Goal: Task Accomplishment & Management: Manage account settings

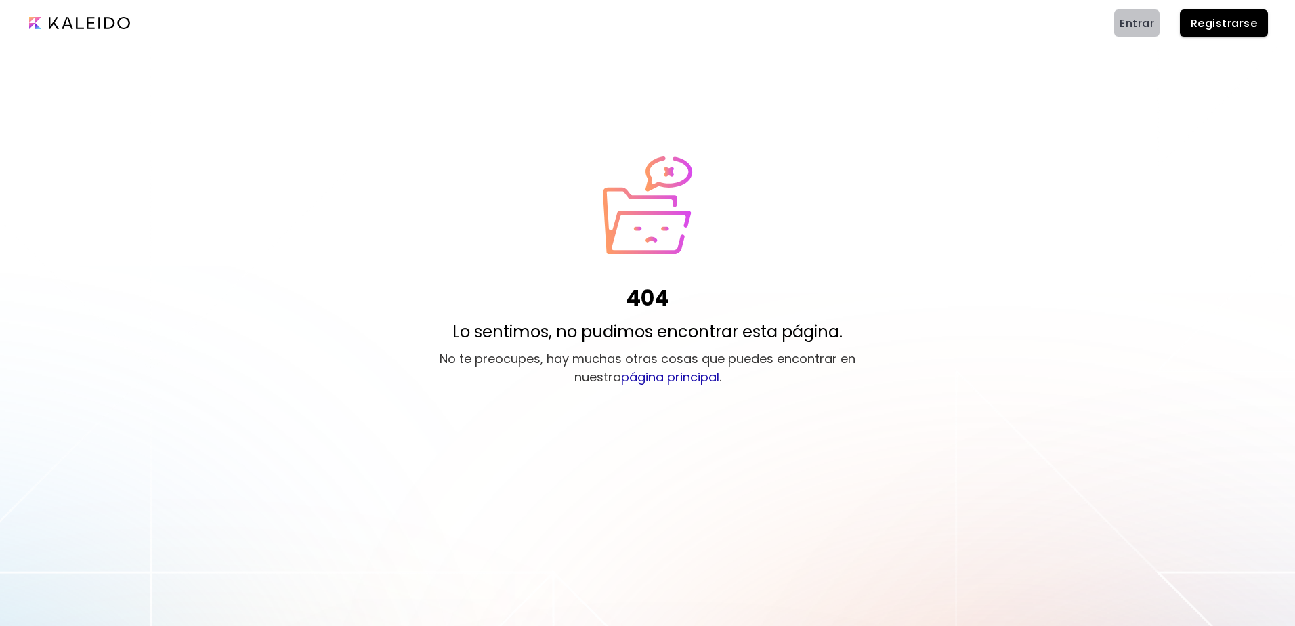
click at [1142, 22] on span "Entrar" at bounding box center [1136, 23] width 35 height 14
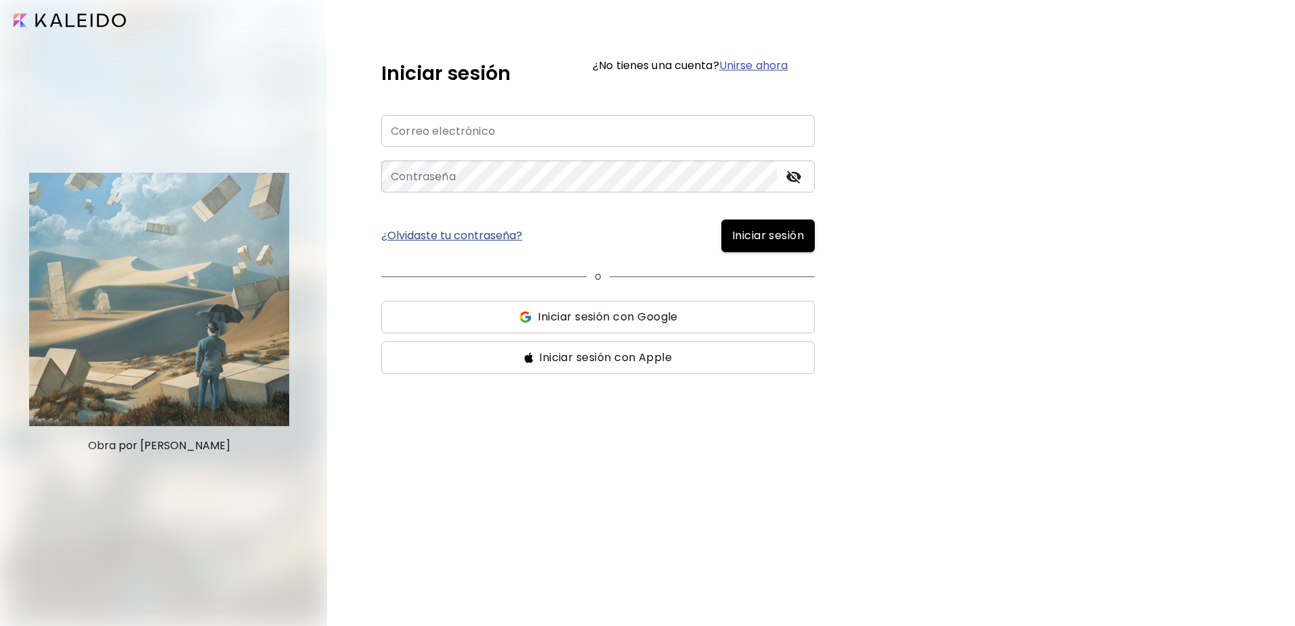
type input "**********"
click at [756, 240] on span "Iniciar sesión" at bounding box center [768, 236] width 72 height 16
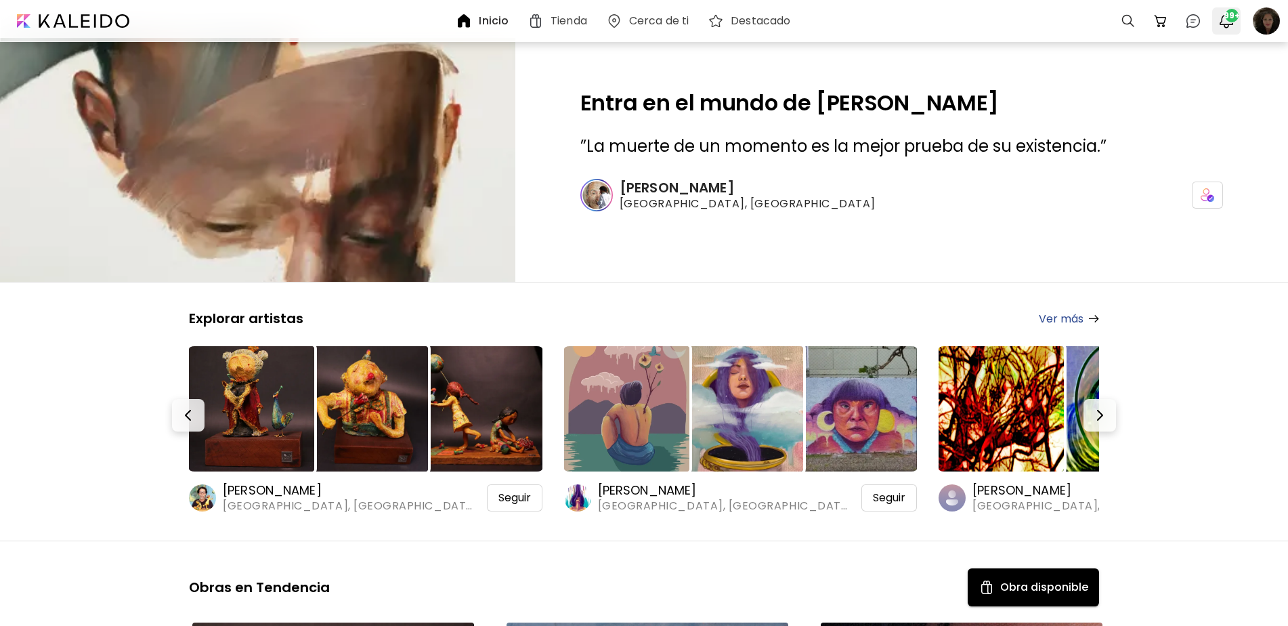
click at [1230, 26] on img "button" at bounding box center [1226, 21] width 16 height 16
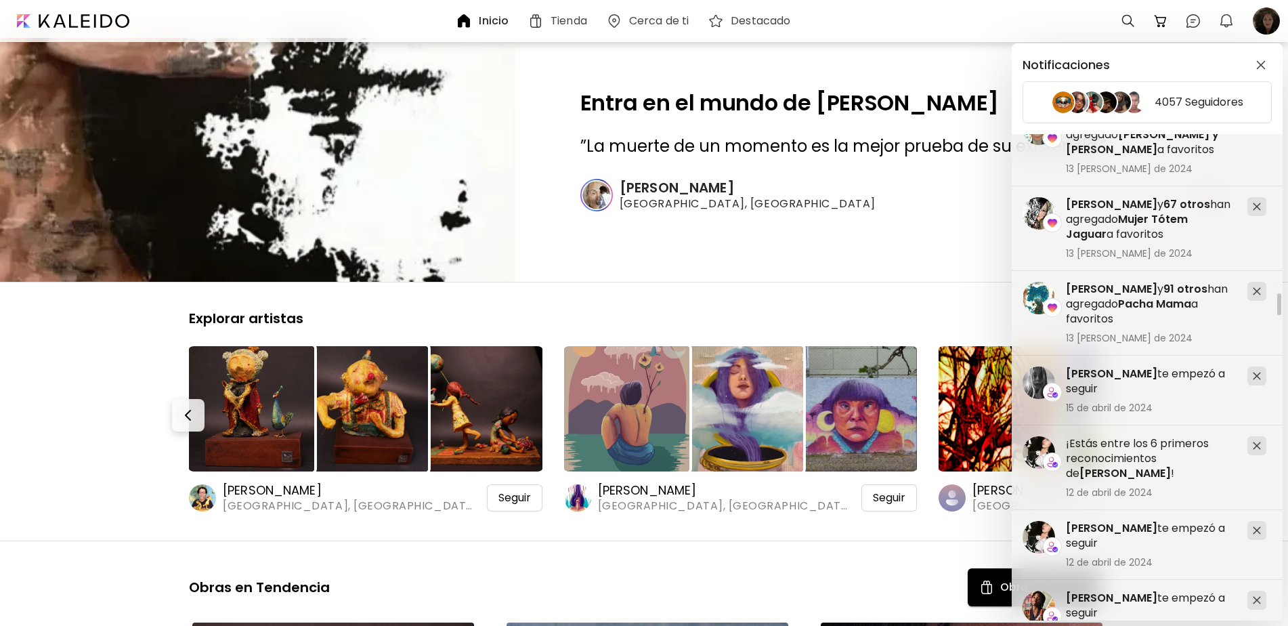
scroll to position [3250, 0]
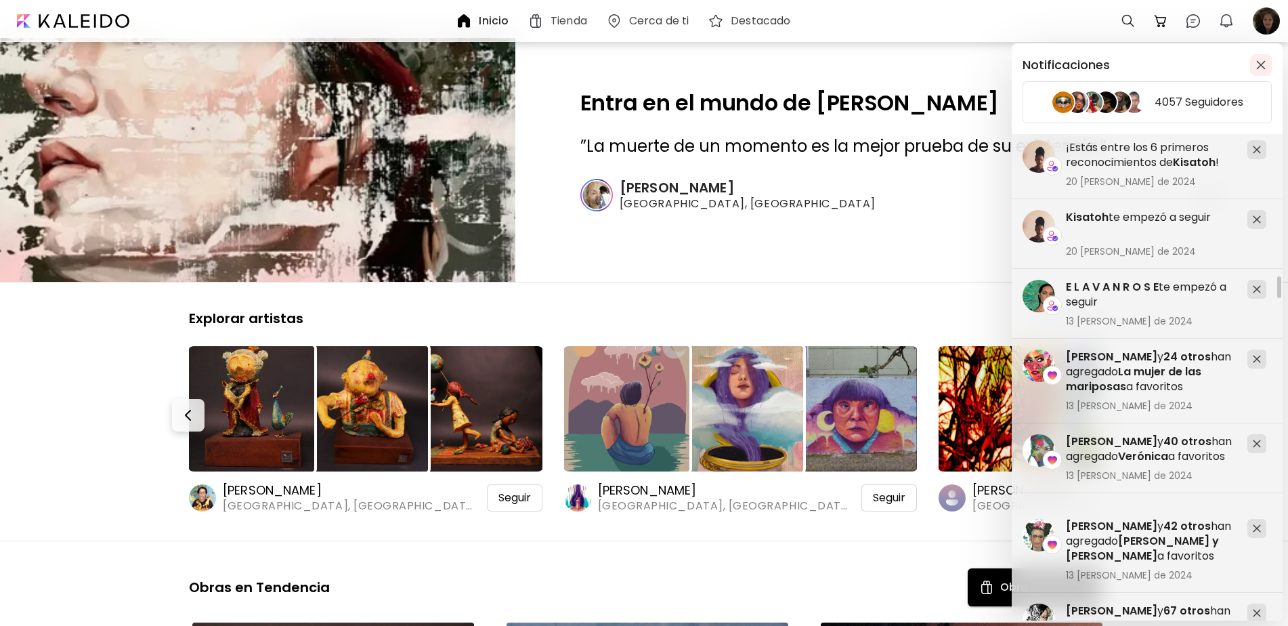
click at [1257, 66] on img "button" at bounding box center [1260, 64] width 9 height 9
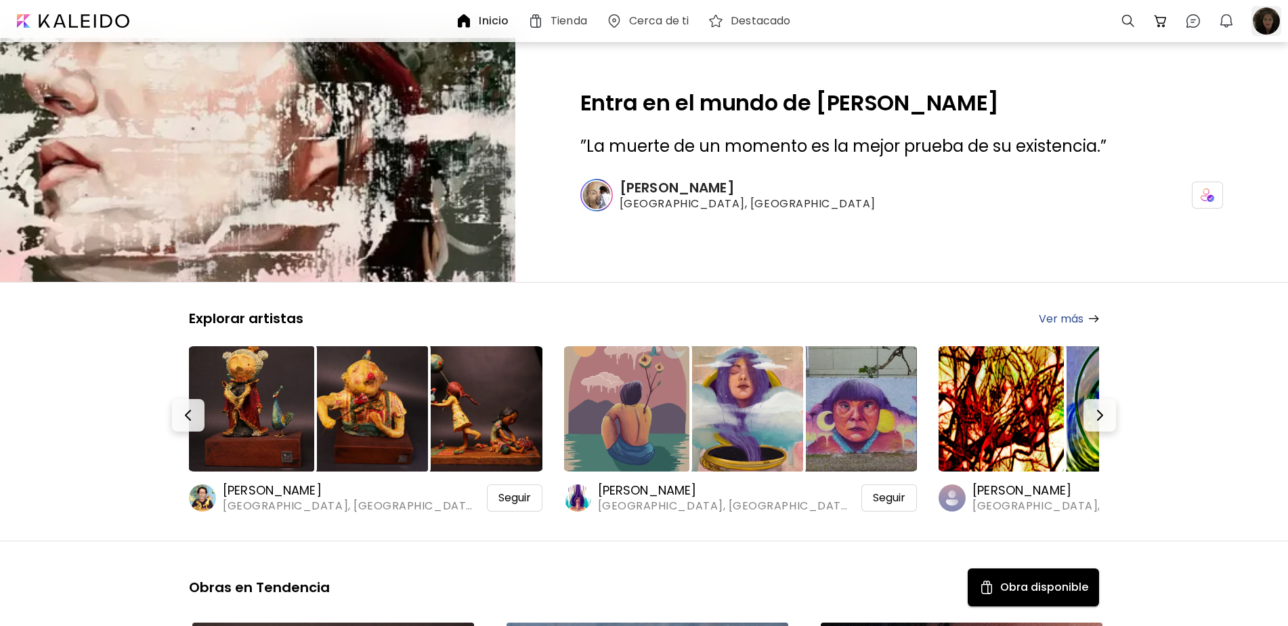
click at [1259, 22] on div at bounding box center [1266, 21] width 30 height 30
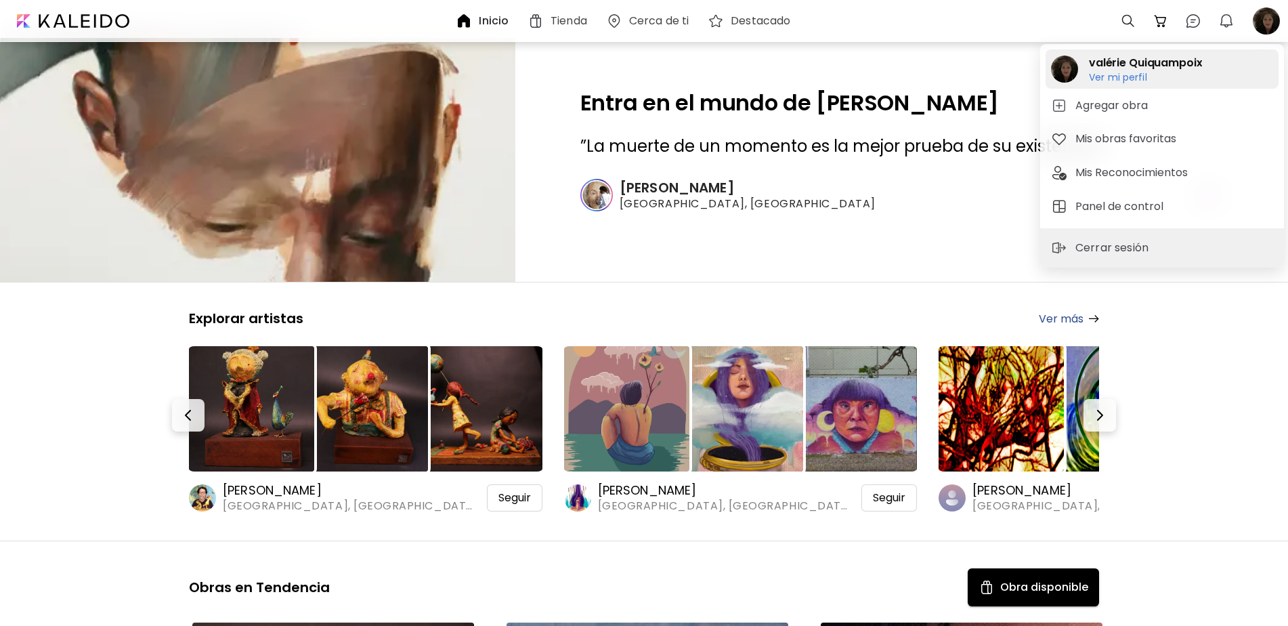
click at [1131, 78] on h6 "Ver mi perfil" at bounding box center [1145, 77] width 113 height 12
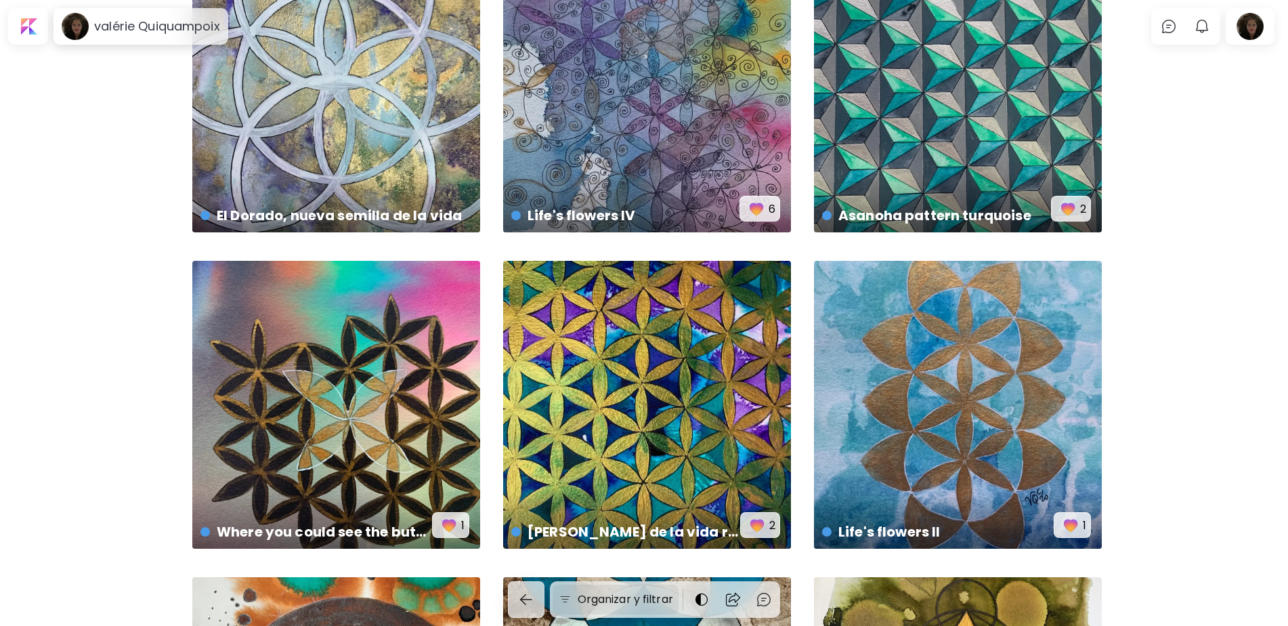
scroll to position [6500, 0]
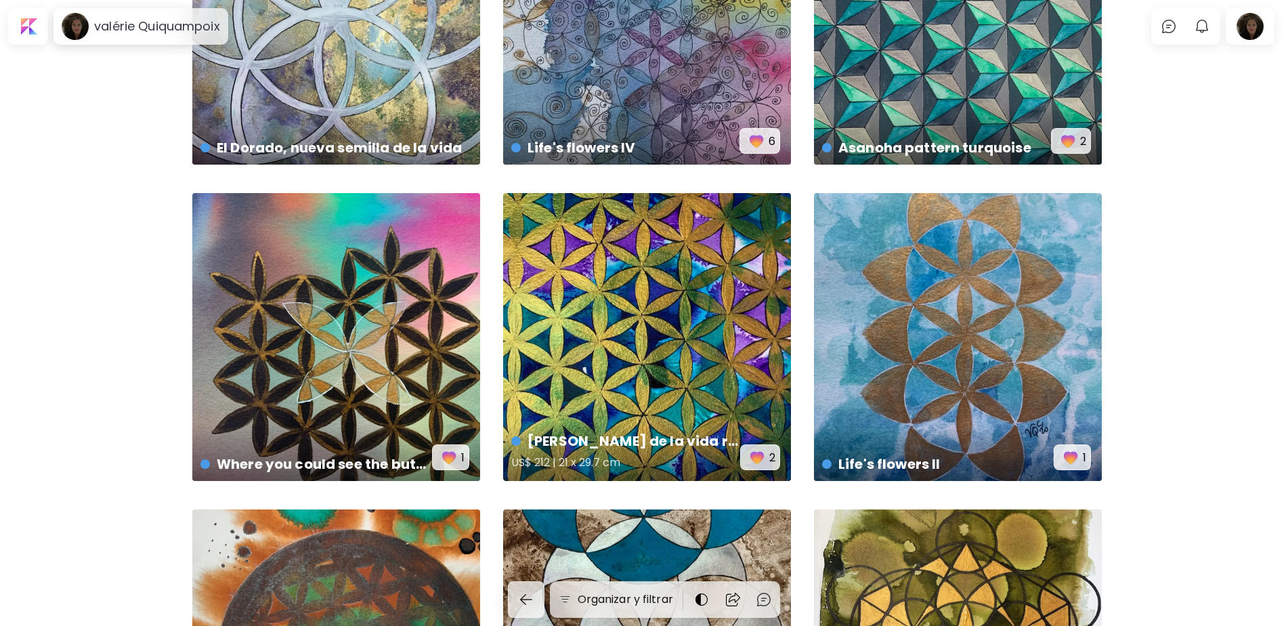
click at [716, 397] on div "Flor de la vida resurgiendo US$ 212 | 21 x 29.7 cm 2" at bounding box center [647, 337] width 288 height 288
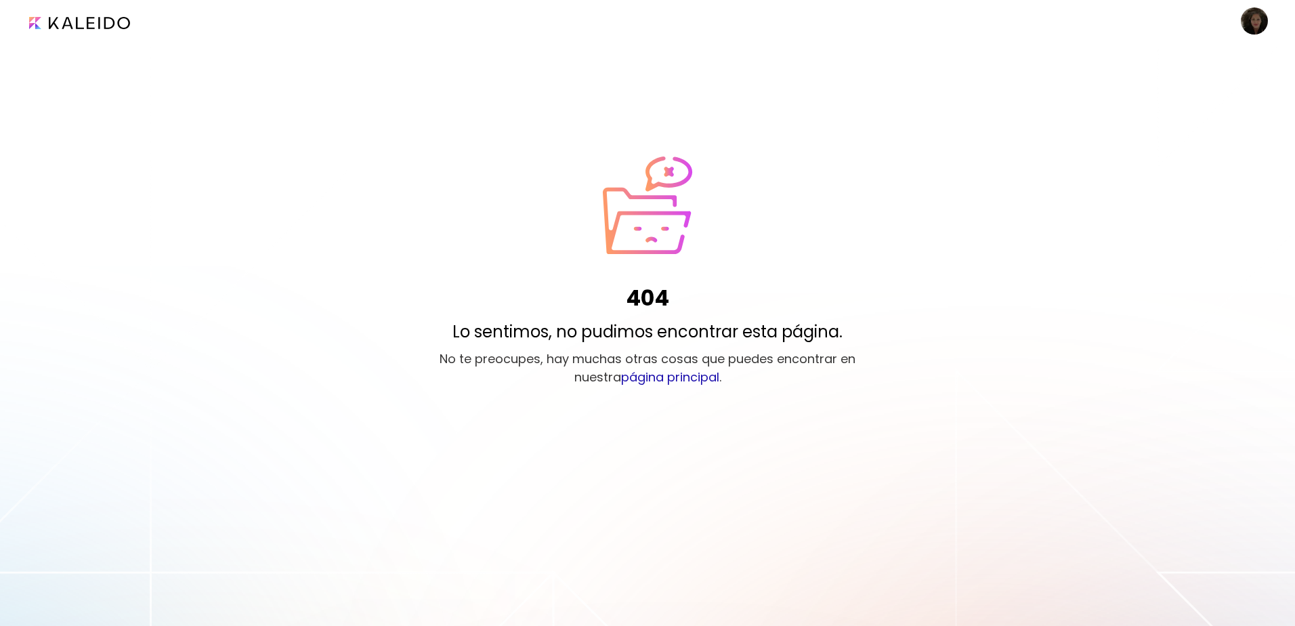
click at [1257, 23] on image at bounding box center [1254, 20] width 27 height 27
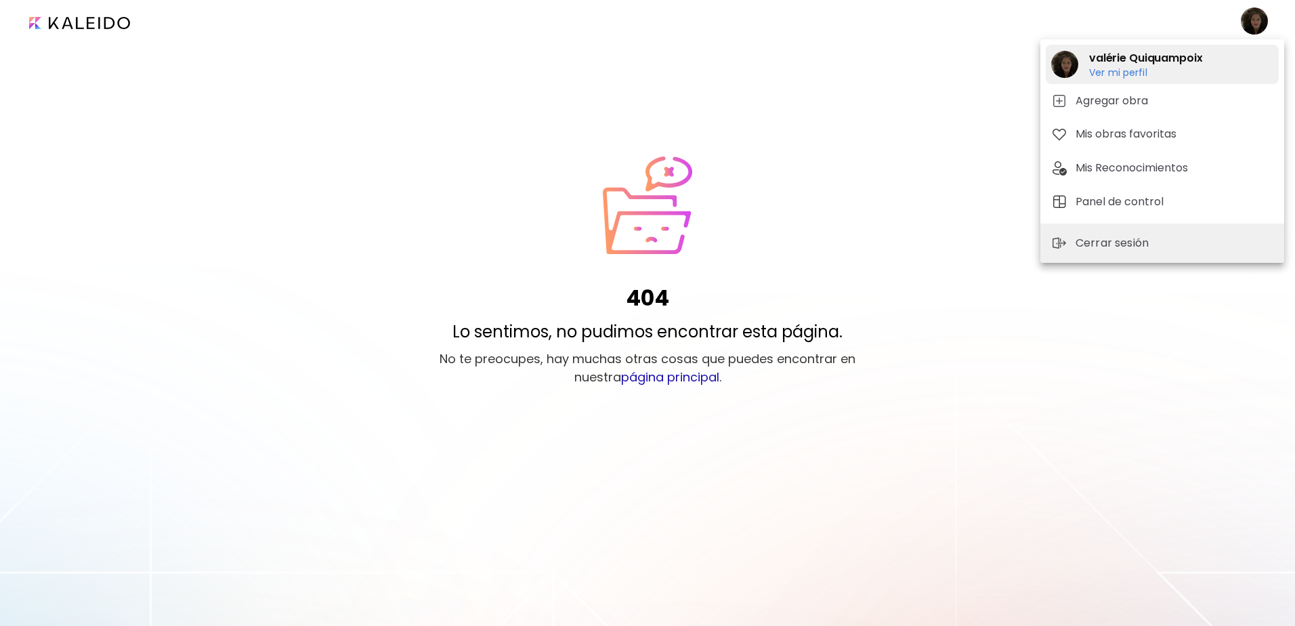
click at [1117, 74] on h6 "Ver mi perfil" at bounding box center [1145, 72] width 113 height 12
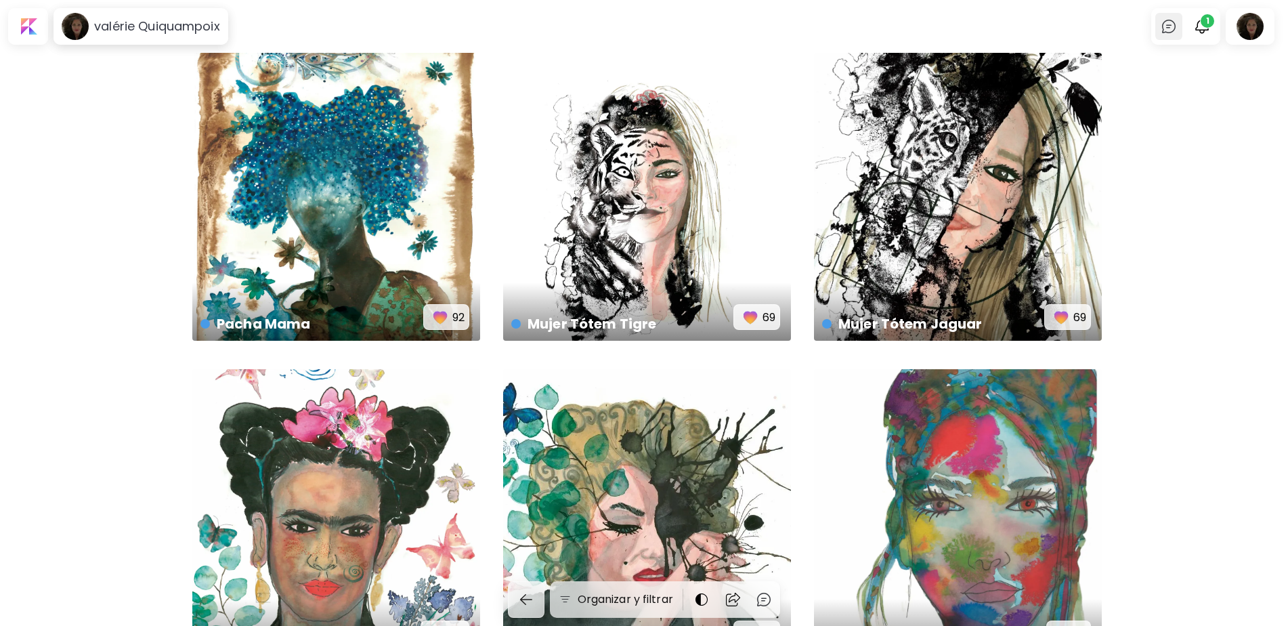
click at [1173, 26] on img at bounding box center [1169, 26] width 16 height 16
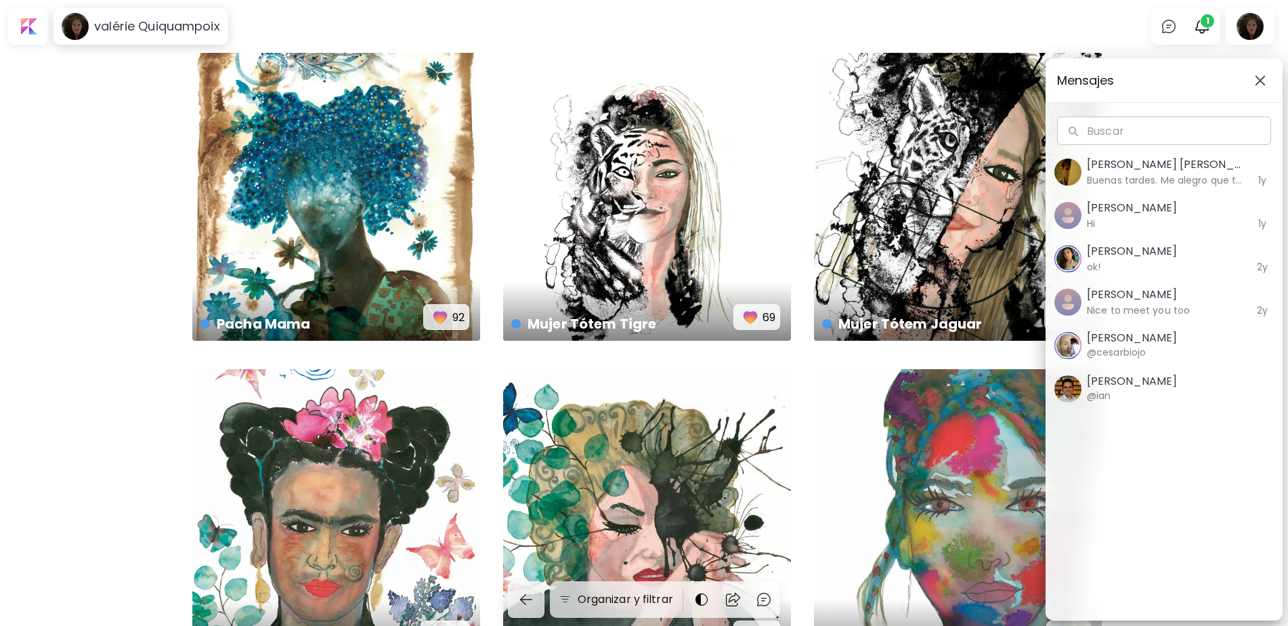
click at [1210, 24] on div "Mensajes Buscar Buscar Teixeira Leite Buenas tardes. Me alegro que te haya gust…" at bounding box center [644, 313] width 1288 height 626
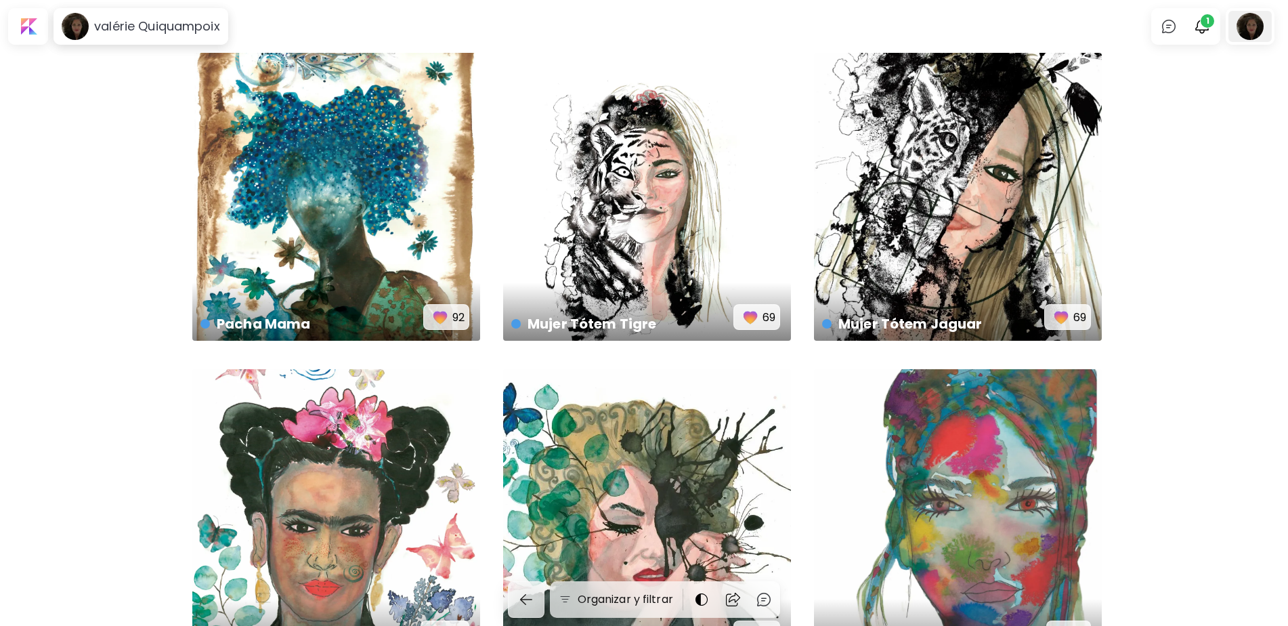
click at [1262, 28] on div at bounding box center [1249, 26] width 43 height 31
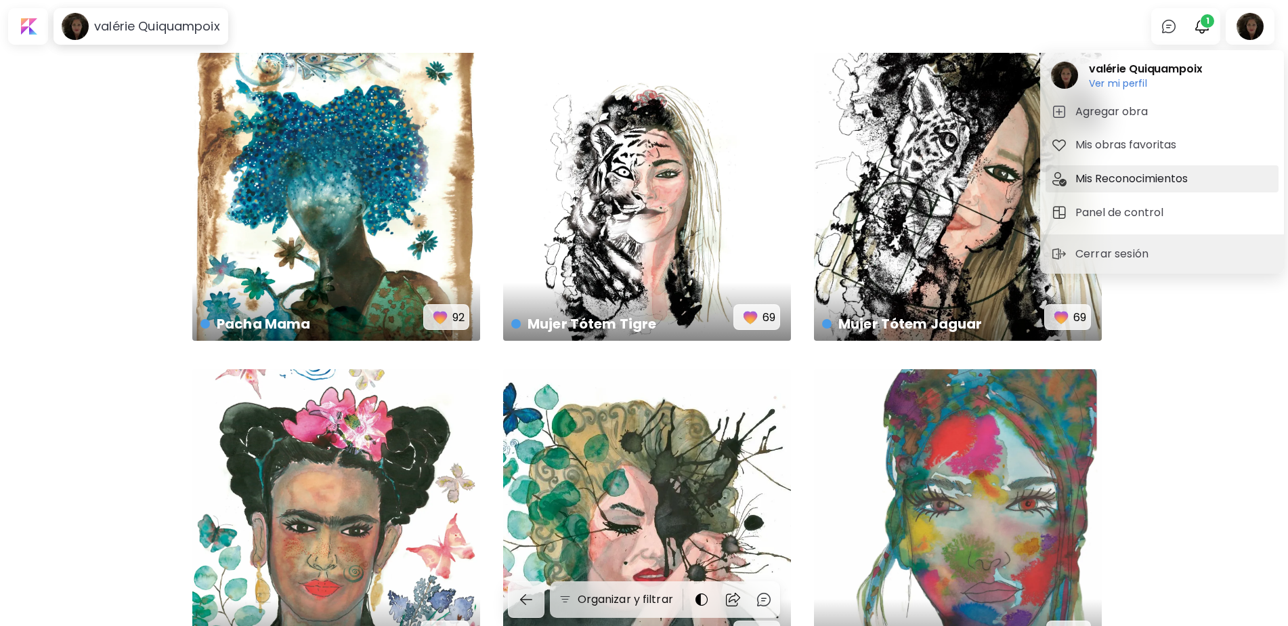
click at [1141, 179] on h5 "Mis Reconocimientos" at bounding box center [1133, 179] width 116 height 16
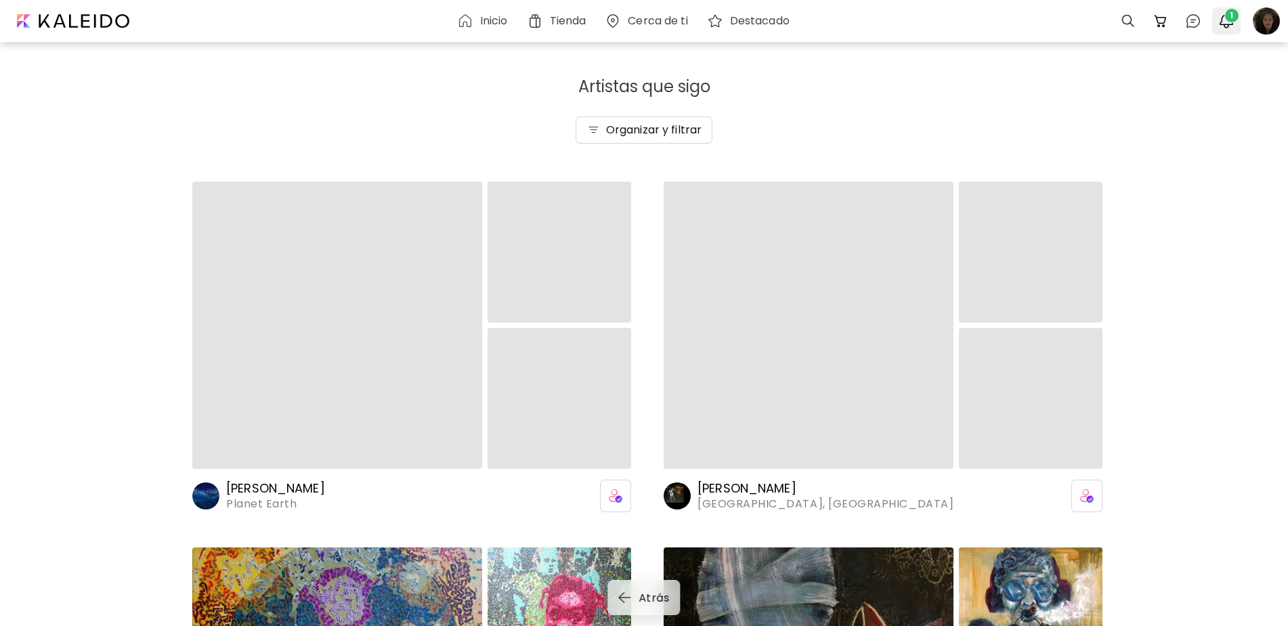
click at [1222, 18] on img "button" at bounding box center [1226, 21] width 16 height 16
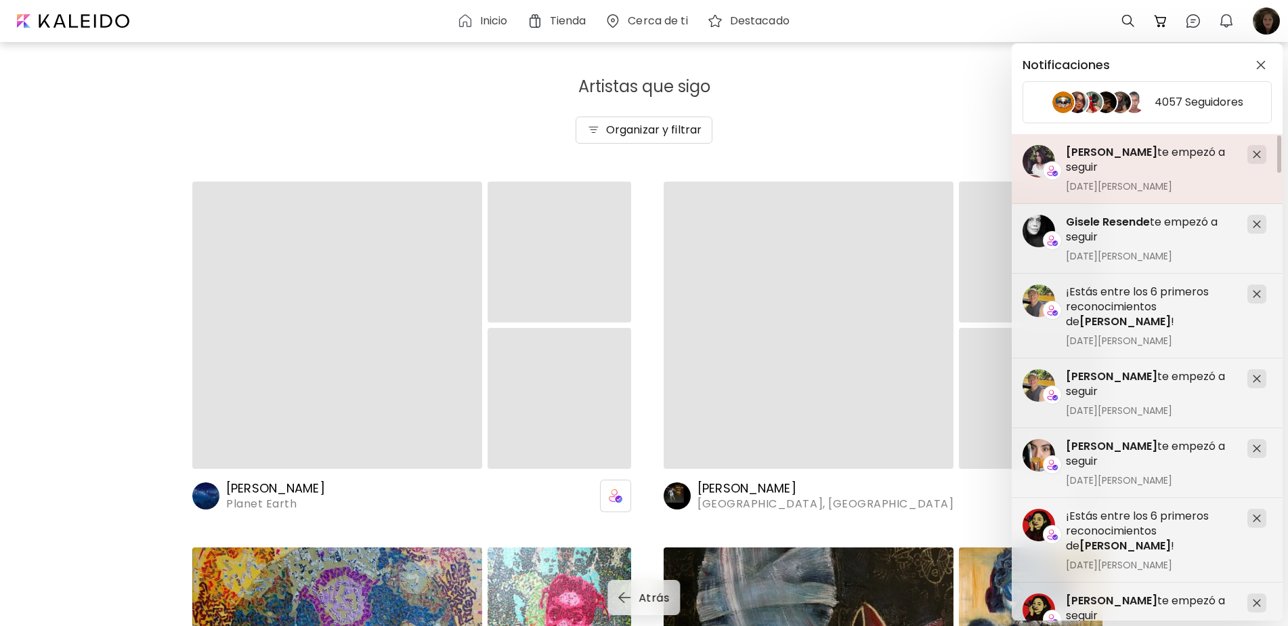
click at [1086, 167] on h5 "Andrea Casciotta te empezó a seguir" at bounding box center [1151, 160] width 171 height 30
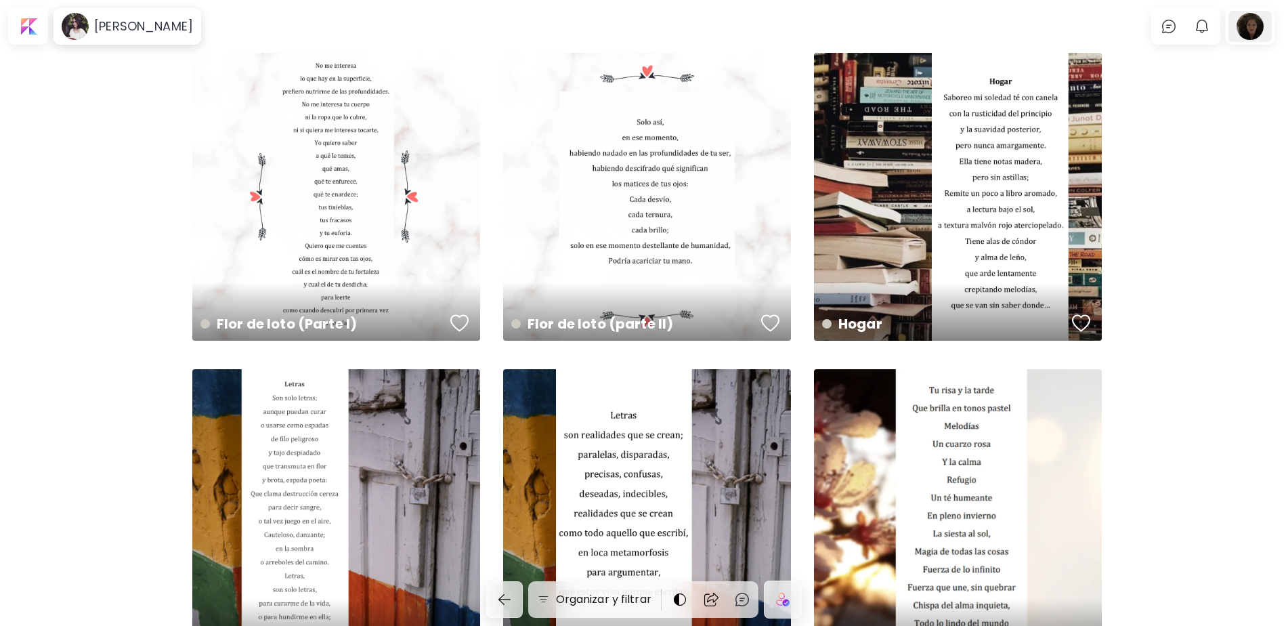
click at [1257, 20] on div at bounding box center [1249, 26] width 43 height 31
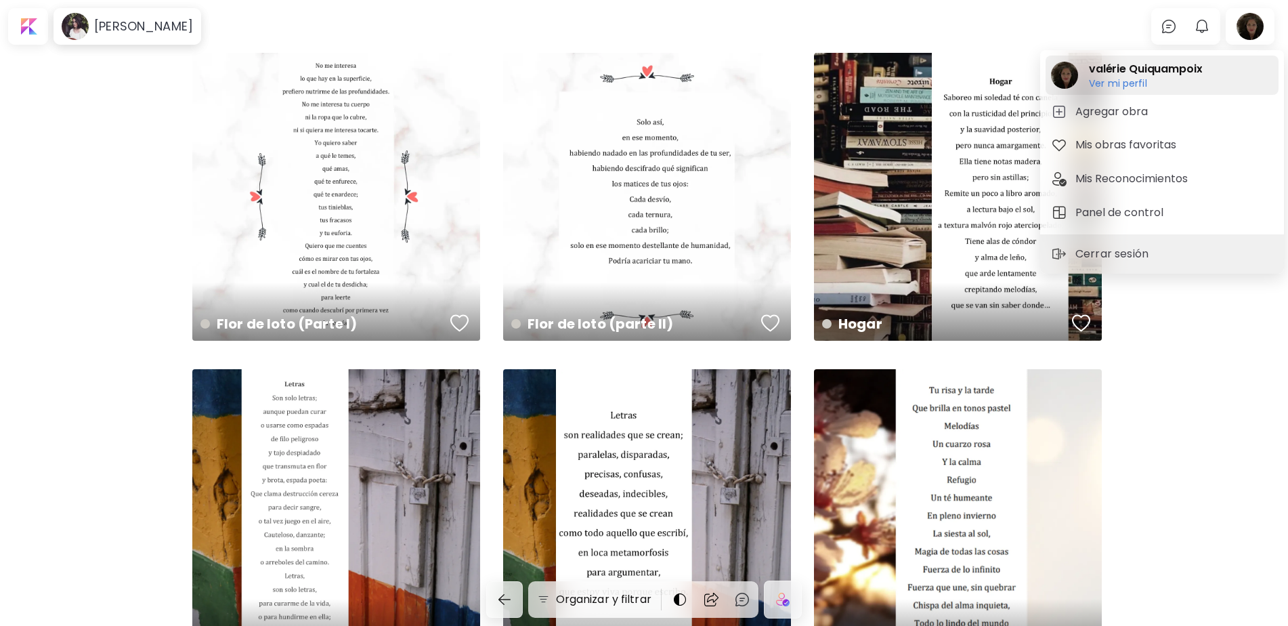
click at [1137, 70] on h2 "valérie Quiquampoix" at bounding box center [1145, 69] width 113 height 16
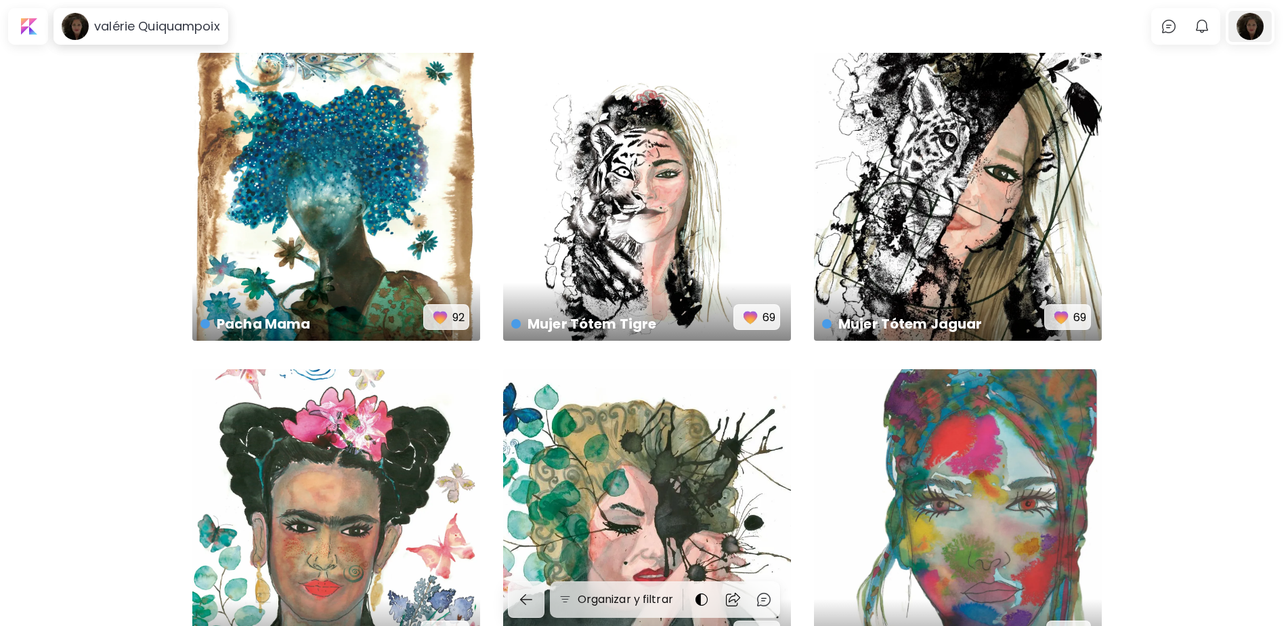
click at [1249, 27] on div at bounding box center [1249, 26] width 43 height 31
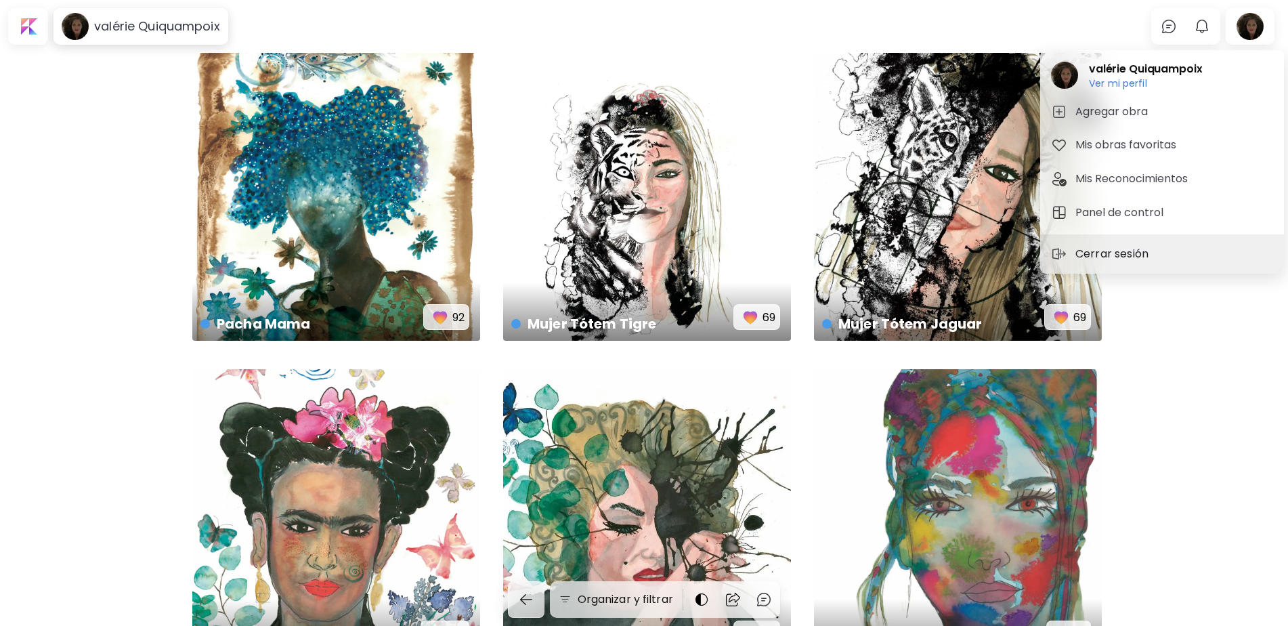
click at [1118, 253] on p "Cerrar sesión" at bounding box center [1113, 254] width 77 height 16
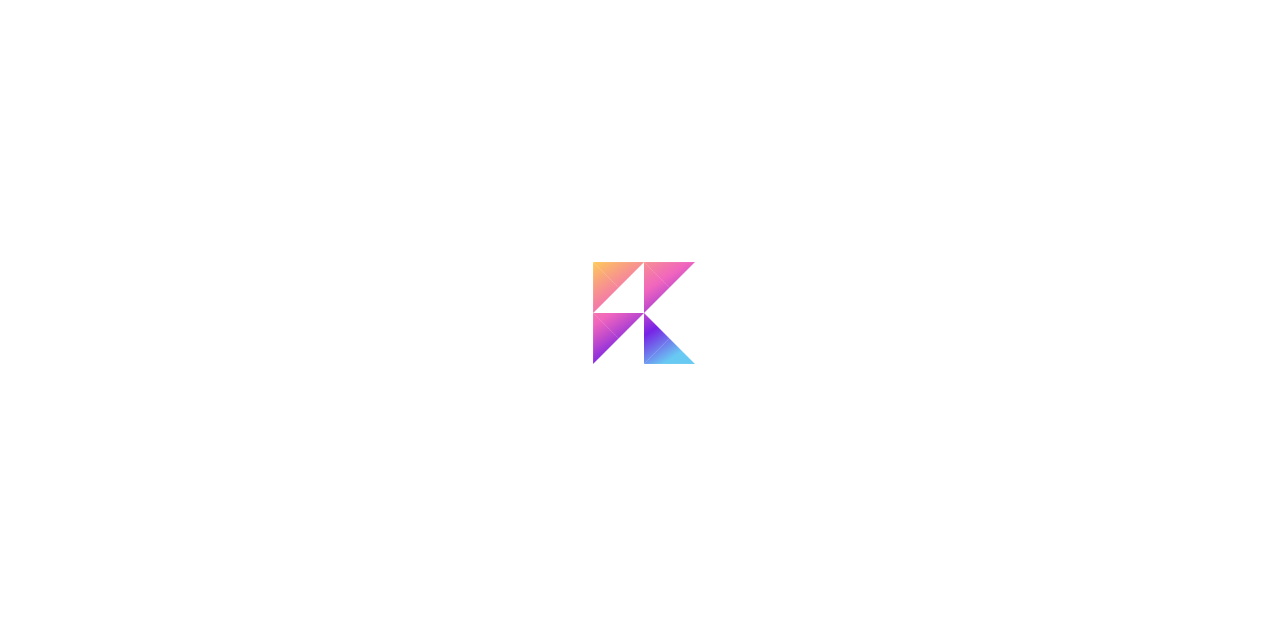
scroll to position [3, 0]
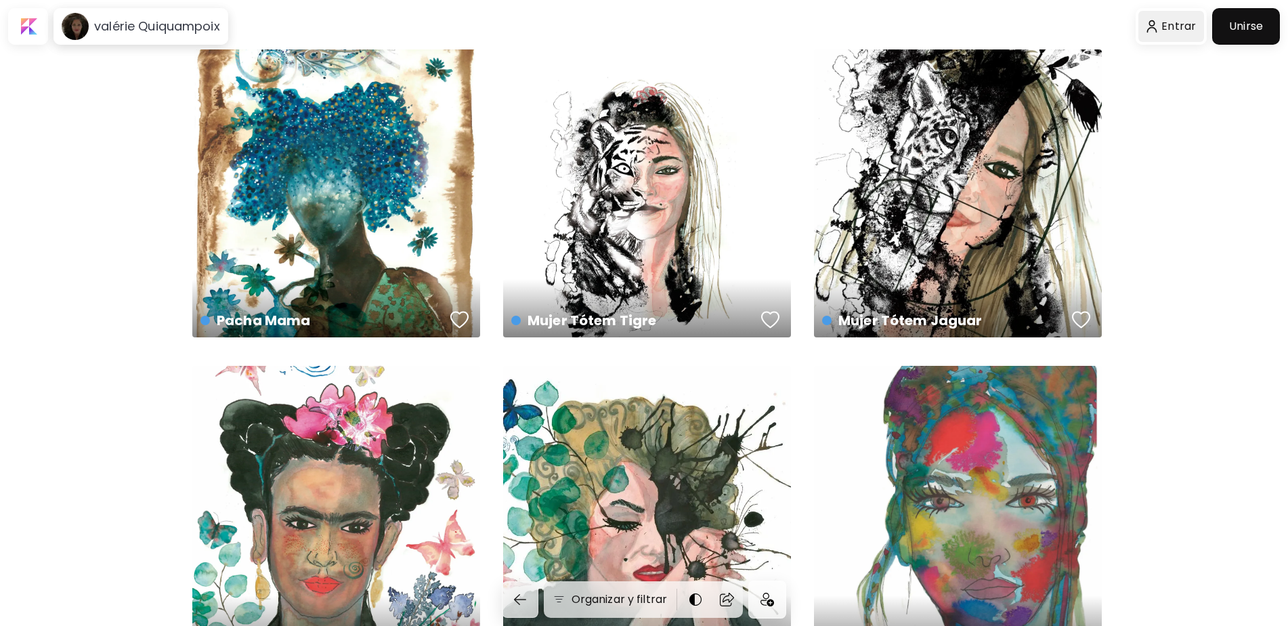
click at [1175, 26] on div at bounding box center [1171, 26] width 66 height 31
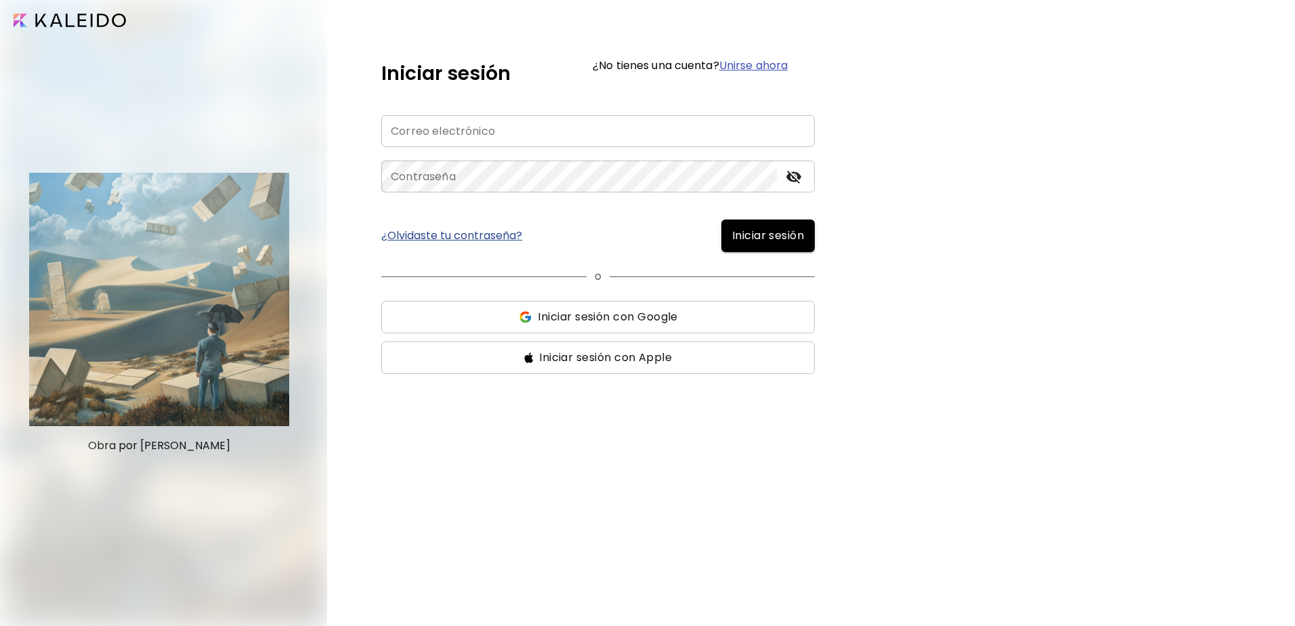
type input "**********"
click at [799, 177] on icon "toggle password visibility" at bounding box center [793, 177] width 15 height 13
click at [773, 232] on span "Iniciar sesión" at bounding box center [768, 236] width 72 height 16
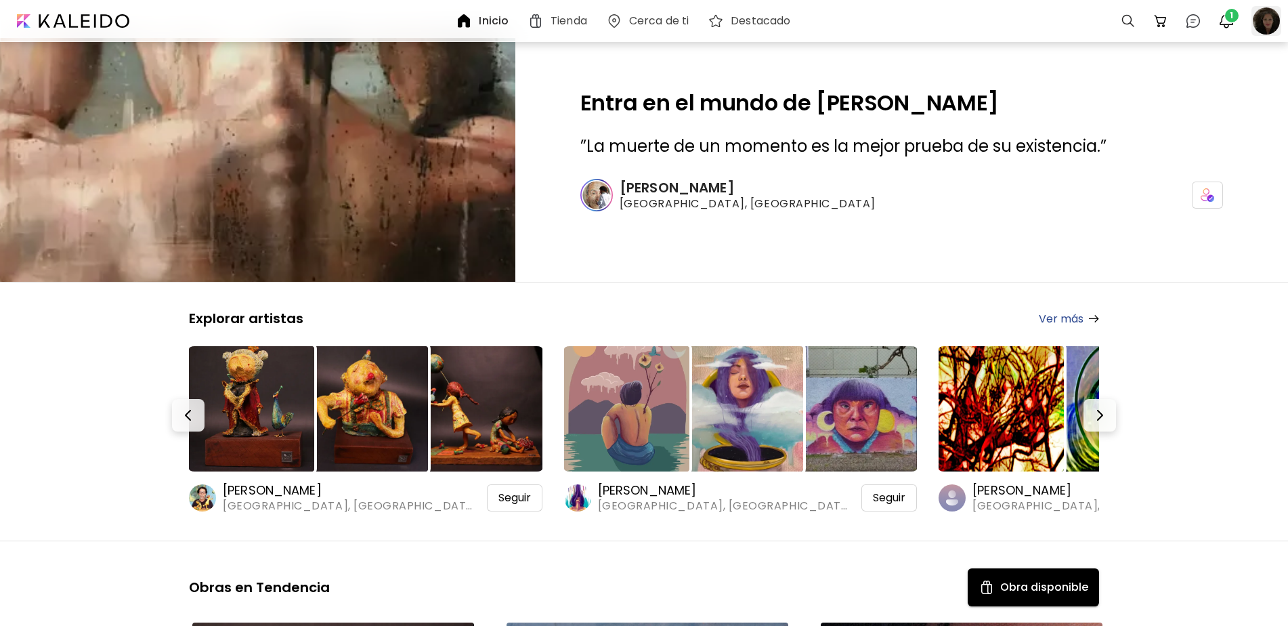
click at [1267, 24] on div at bounding box center [1266, 21] width 30 height 30
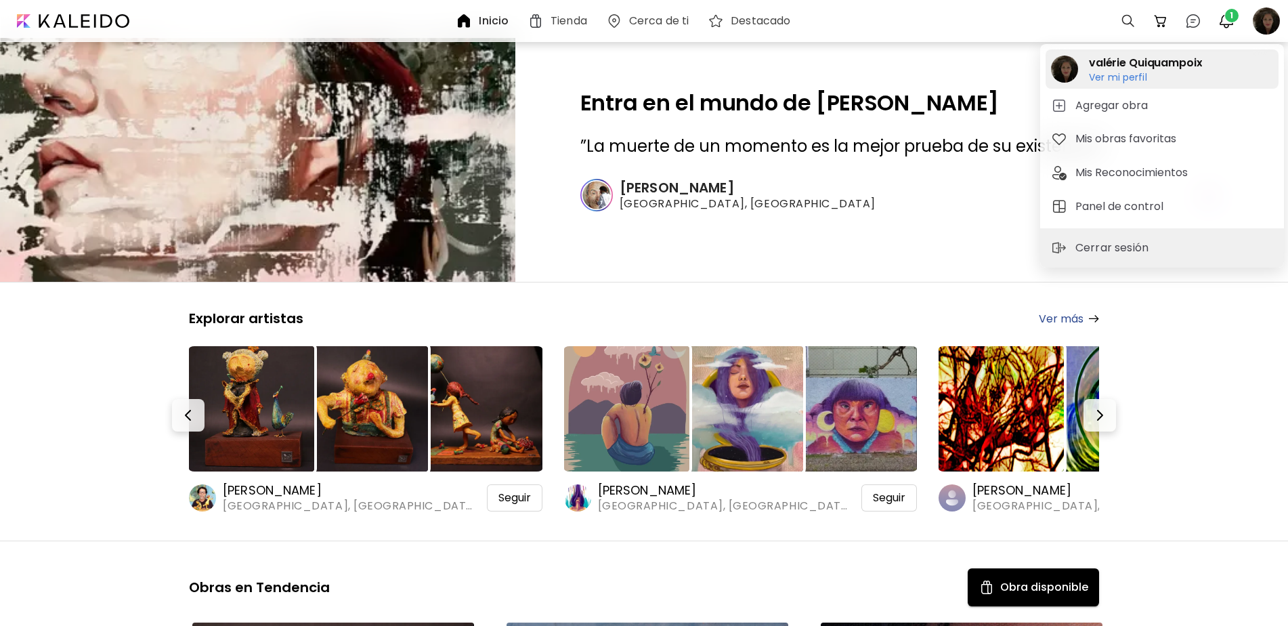
click at [1098, 73] on h6 "Ver mi perfil" at bounding box center [1145, 77] width 113 height 12
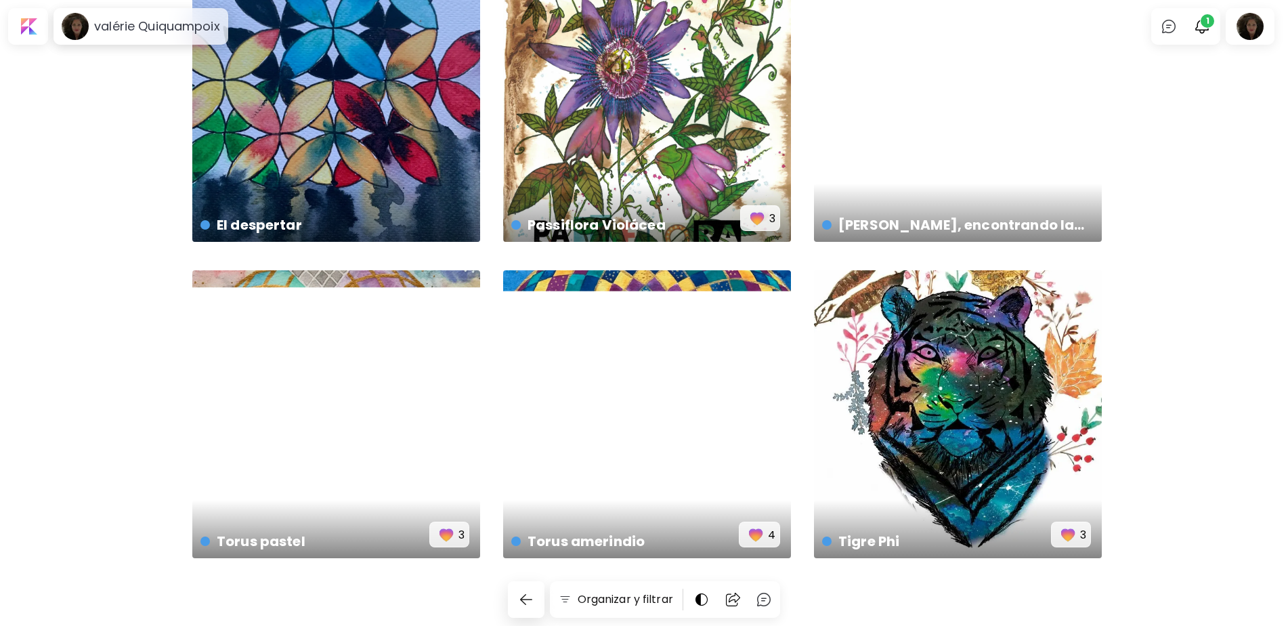
scroll to position [10857, 0]
